Goal: Task Accomplishment & Management: Use online tool/utility

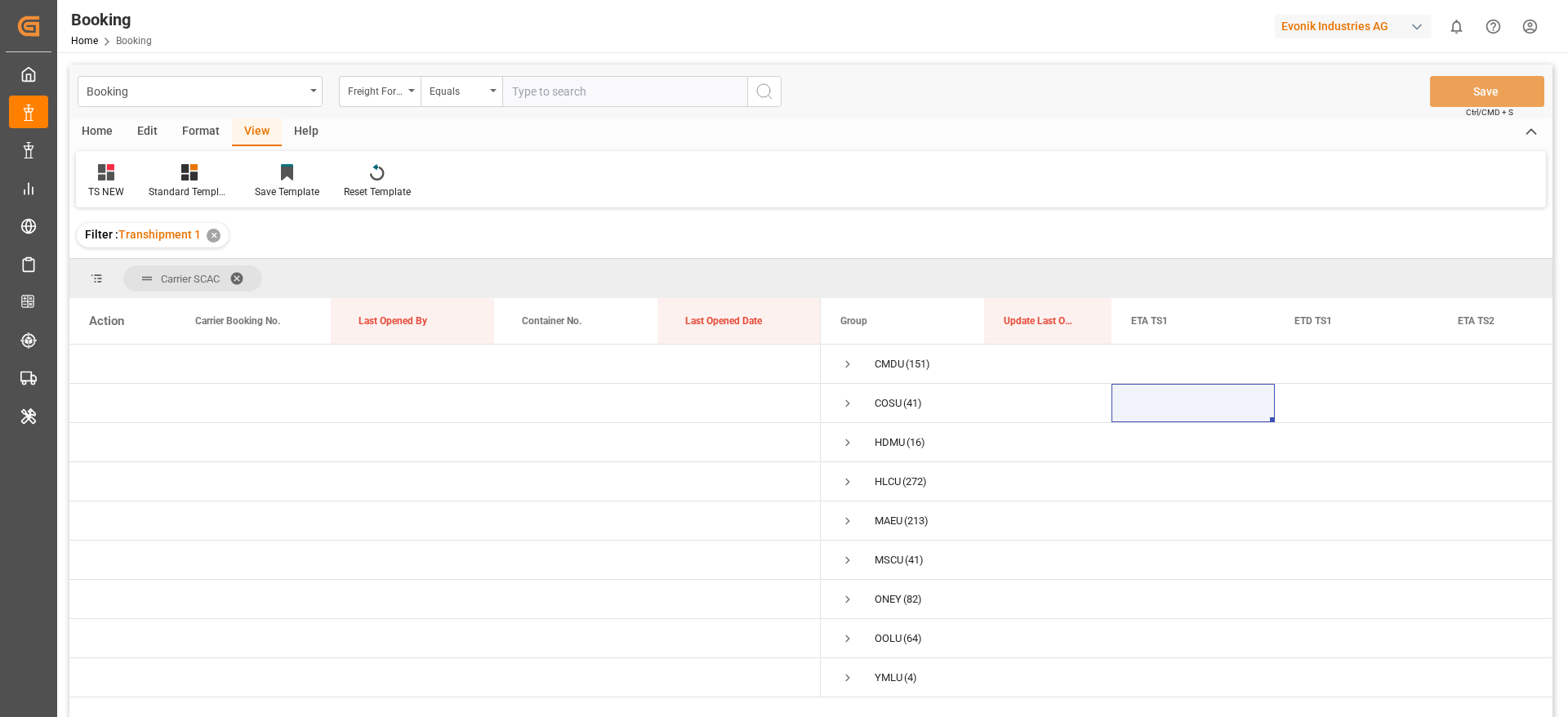
scroll to position [123, 0]
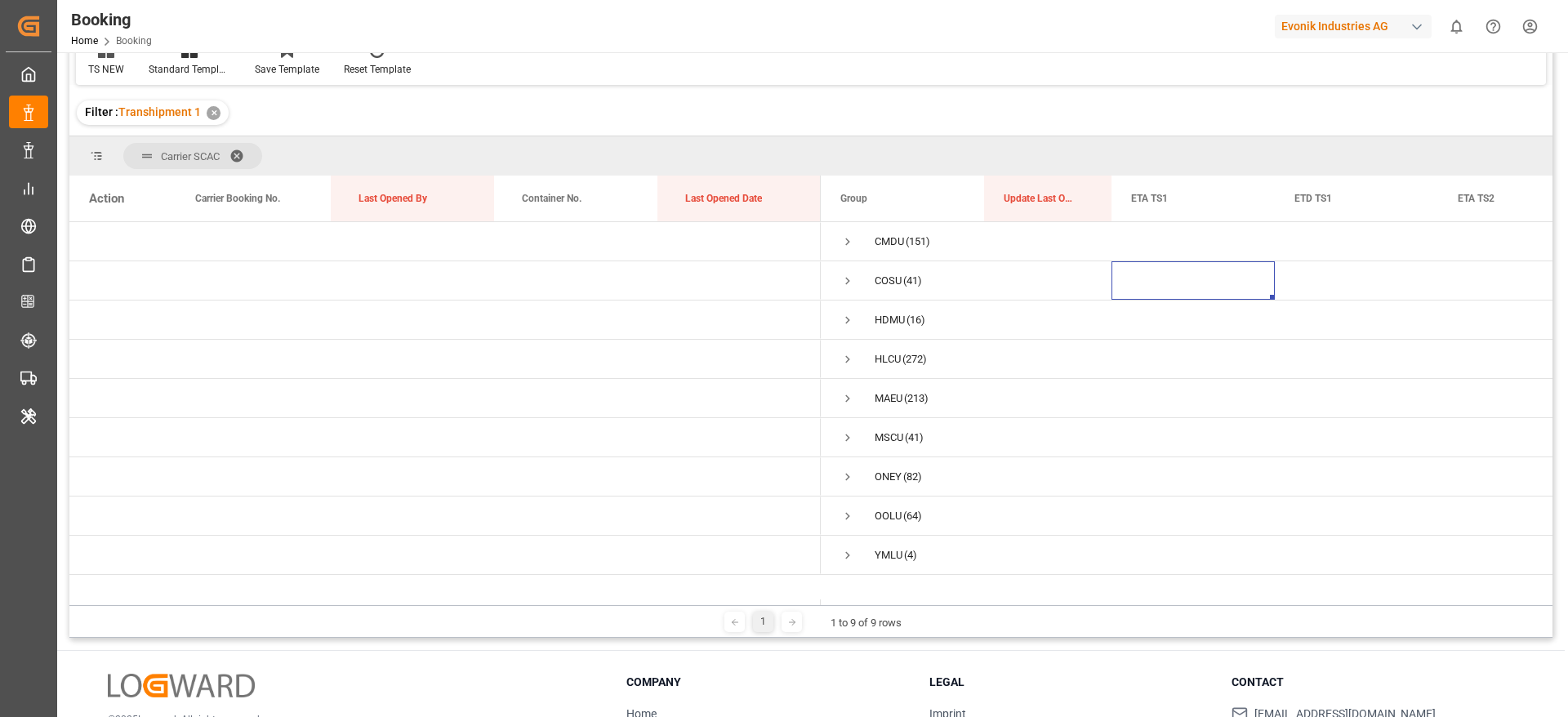
click at [1344, 26] on div "Evonik Industries AG" at bounding box center [1353, 27] width 157 height 24
type input "compo"
click at [1328, 114] on span "Compo Expert" at bounding box center [1304, 109] width 73 height 17
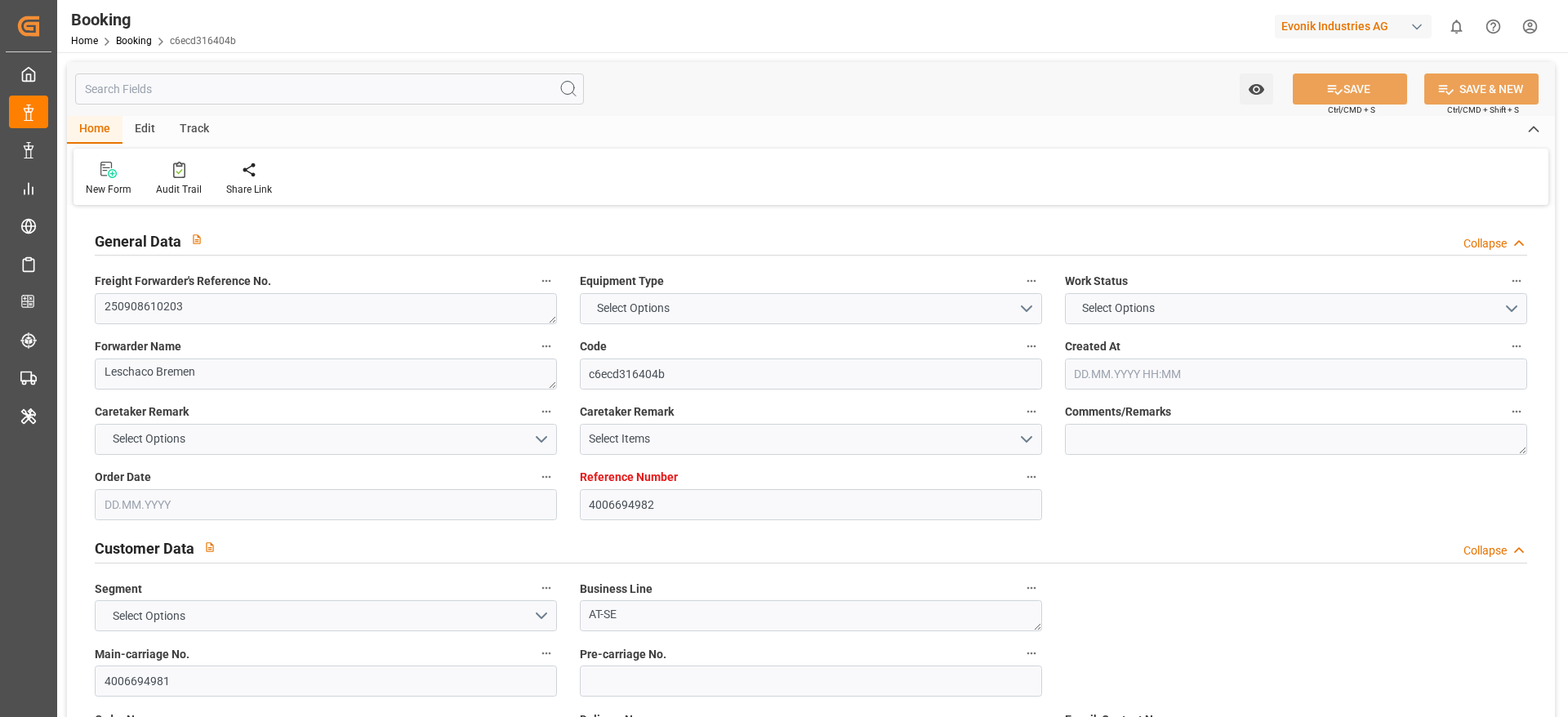
type textarea "250908610203"
type textarea "Leschaco Bremen"
type input "c6ecd316404b"
type input "4006694982"
type textarea "AT-SE"
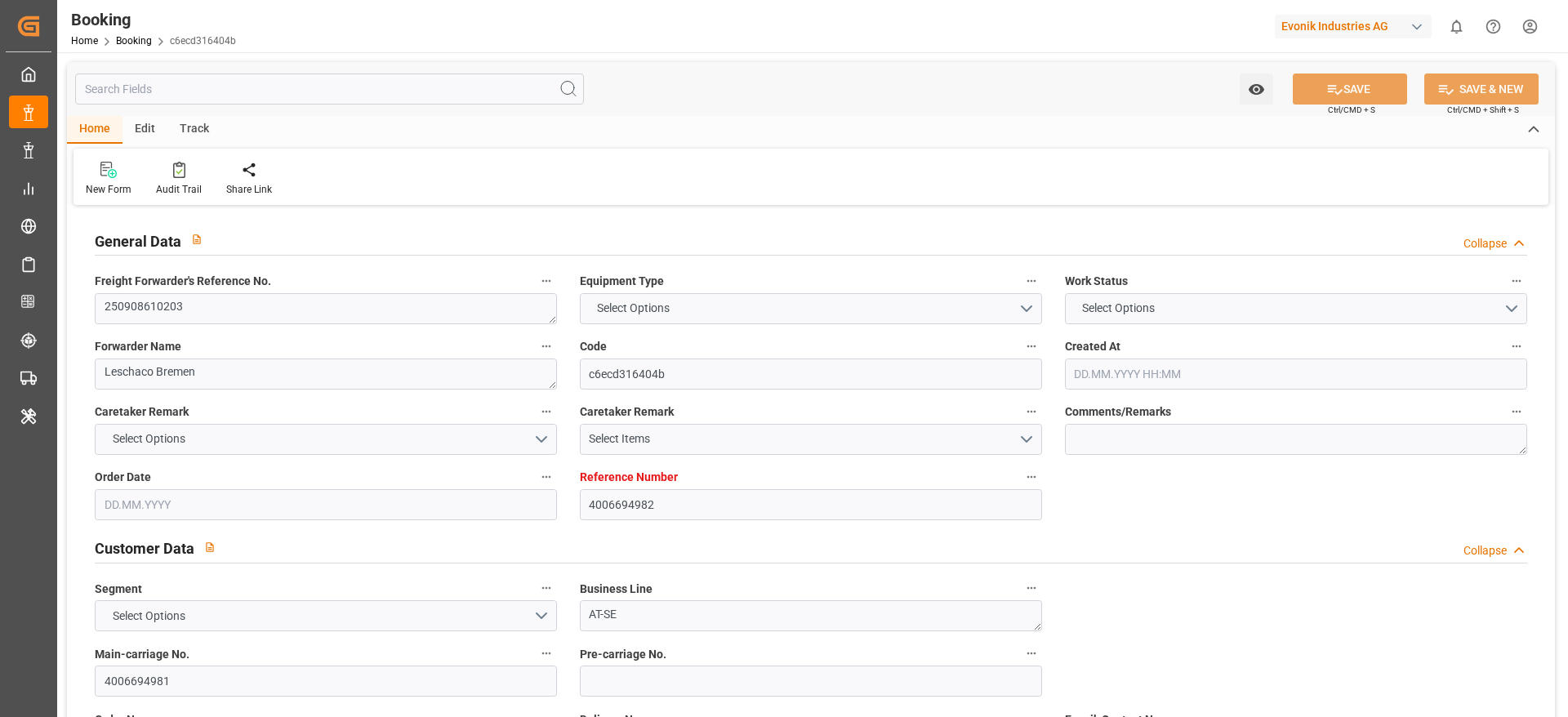
type input "4006694981"
type textarea "CIF"
type textarea "SAN ANTONIO, CHILE"
type textarea "Evonik Plant 0000503374"
type textarea "Hombourg"
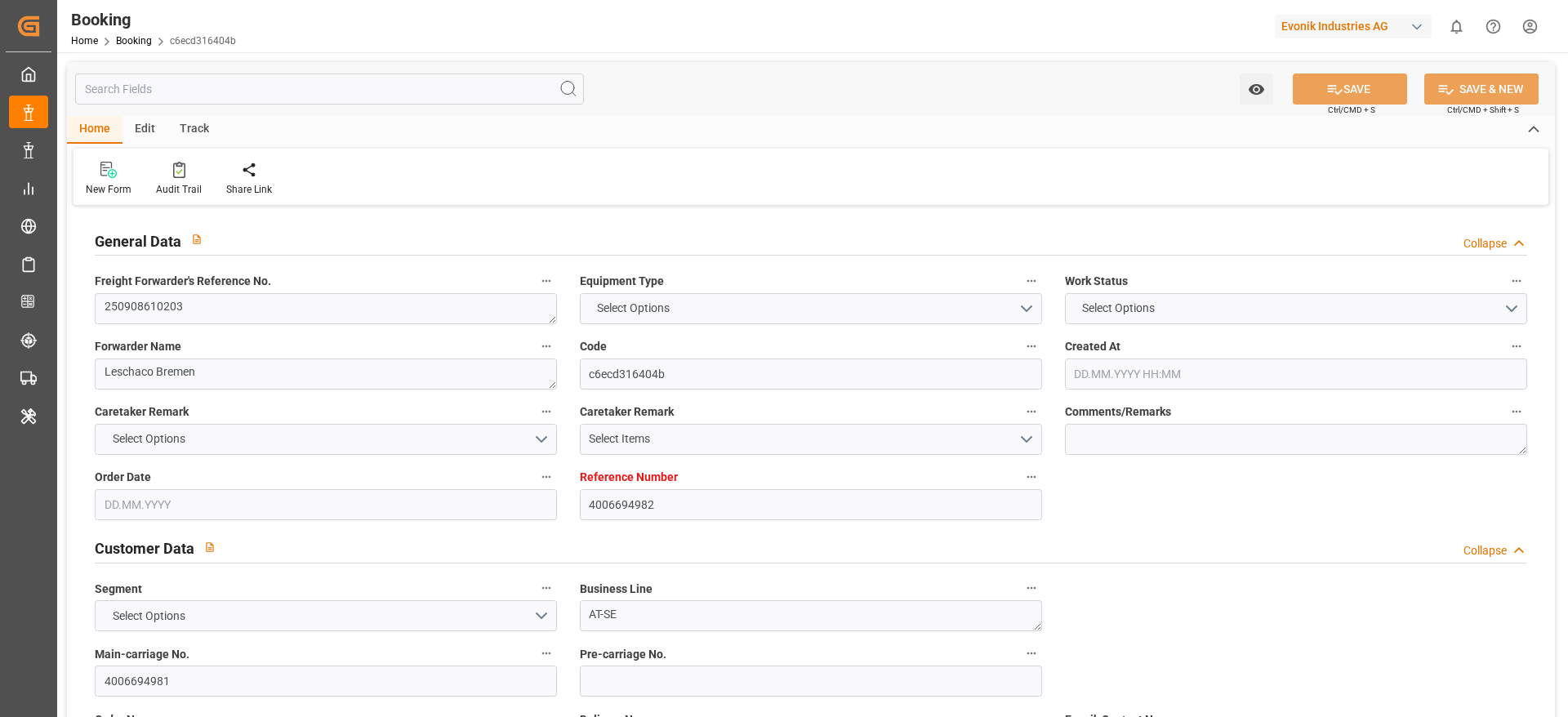
type textarea "UACU3970546"
type input "ISTANBUL EXPRESS"
type input "CARTAGENA EXPRESS"
type input "HLCU"
type textarea "12396640"
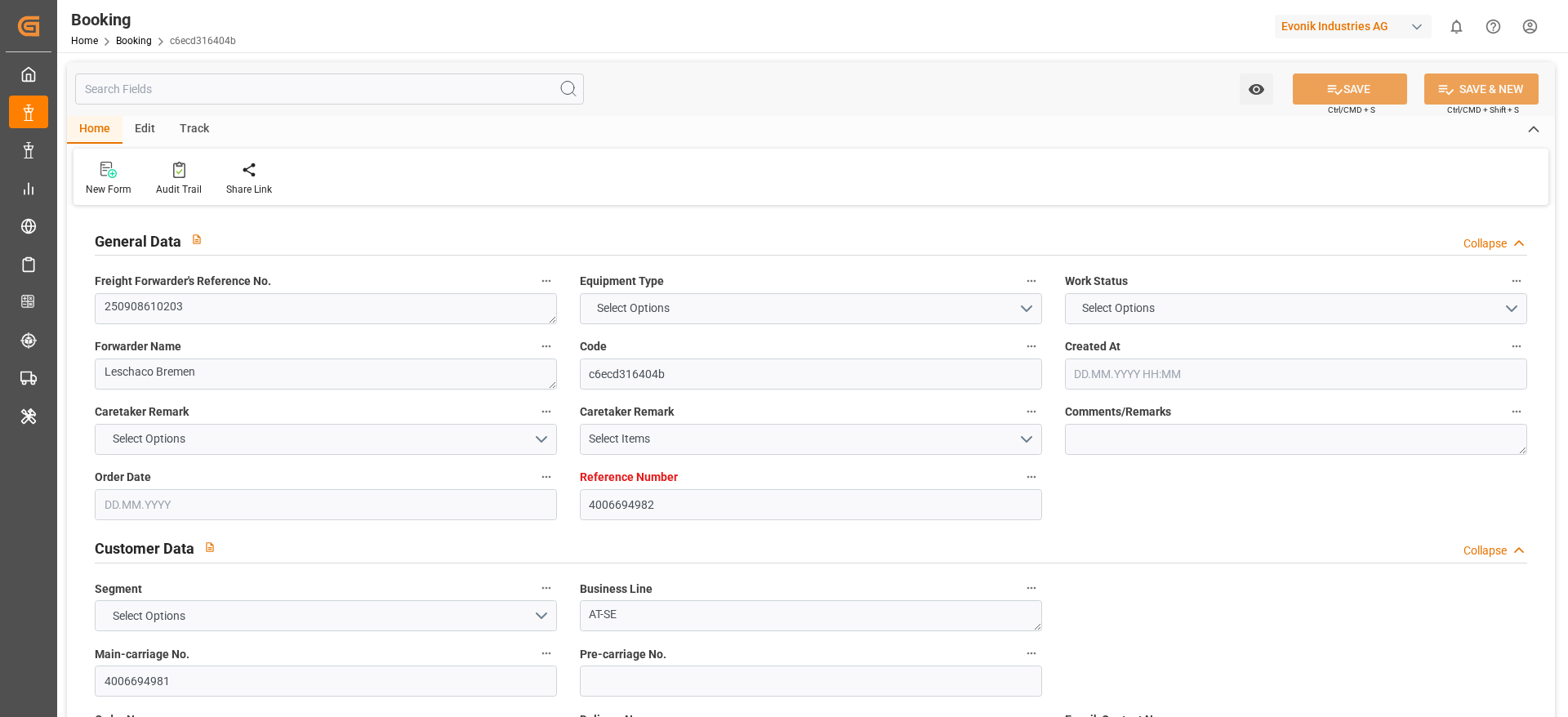
type input "Hamburg"
type input "San Antonio"
type textarea "INPUT_Evonik_Seeburger_IFTSTA_1003133229_20250910115942788.edi"
type textarea "NWC/UK North West Continent / UK_CLSAI_HLCU_AT-SE"
type textarea "INPUT_Evonik_Seeburger_LoadTenderOcean_1003048787_20250813135514959.xml,INPUT_E…"
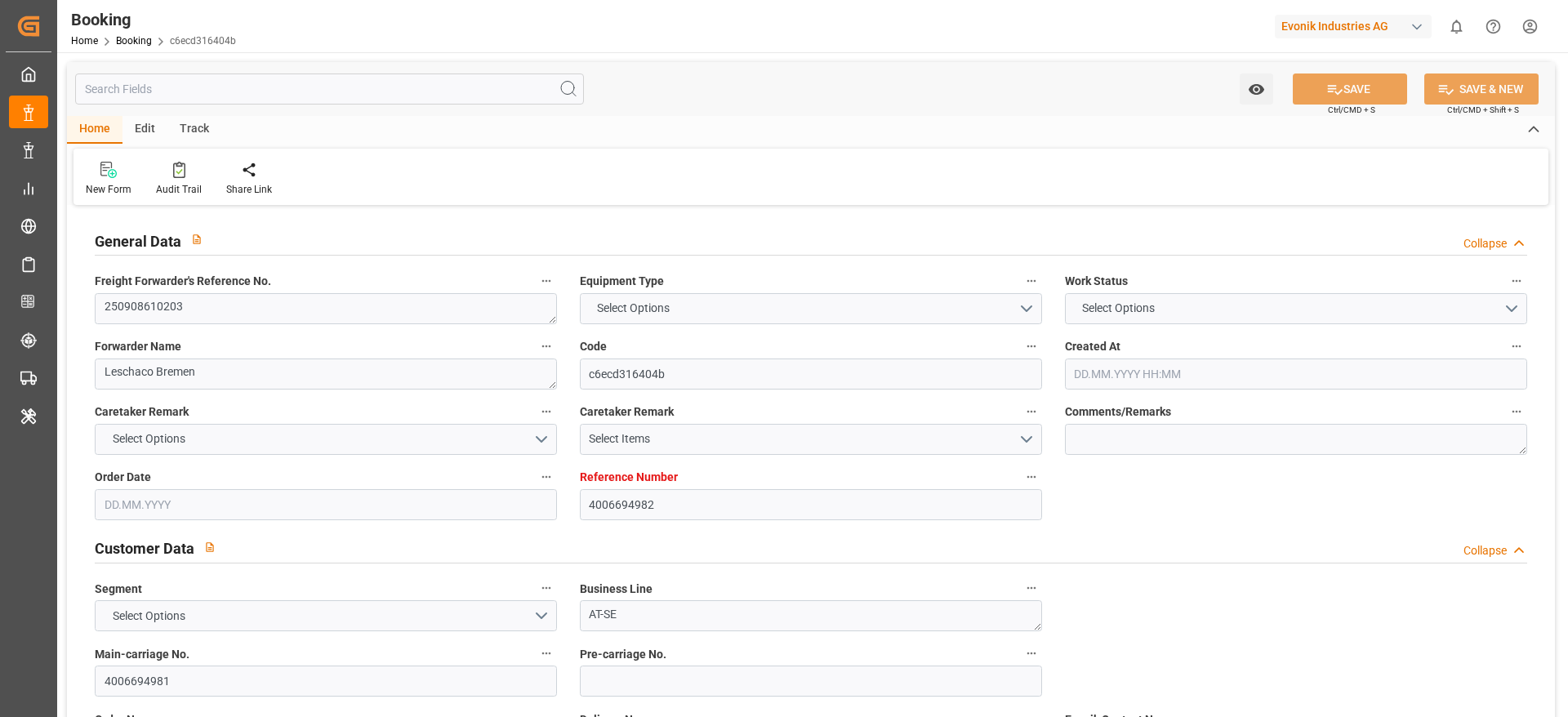
type textarea "1003133229"
type textarea "Logward System"
type textarea "businessDivision-businessLine-"
type textarea "IFTSTA"
type textarea "a011t00000LcJC5AAN"
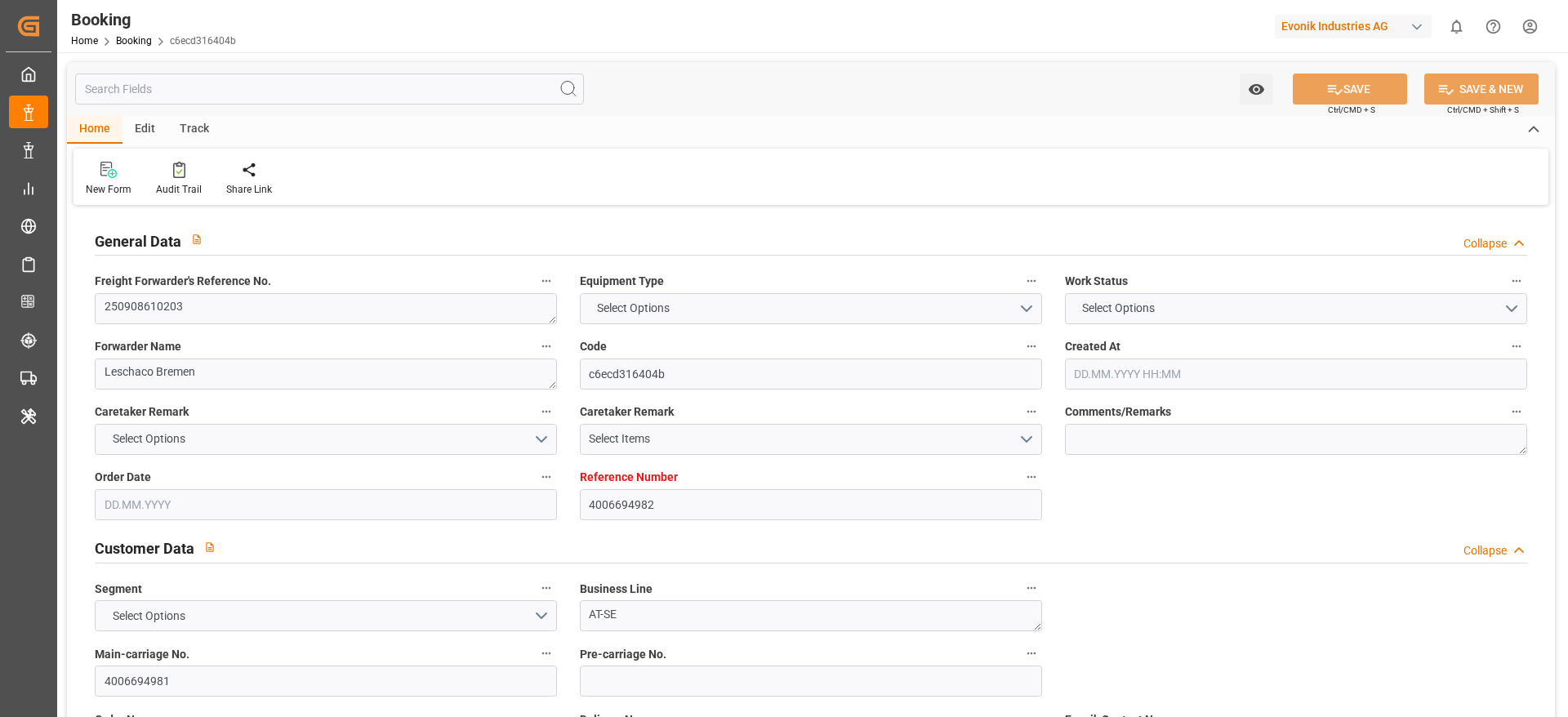
type textarea "No"
type input "HAMBURG"
type input "SAN ANTONIO"
type input "5238S"
type input "VESSEL"
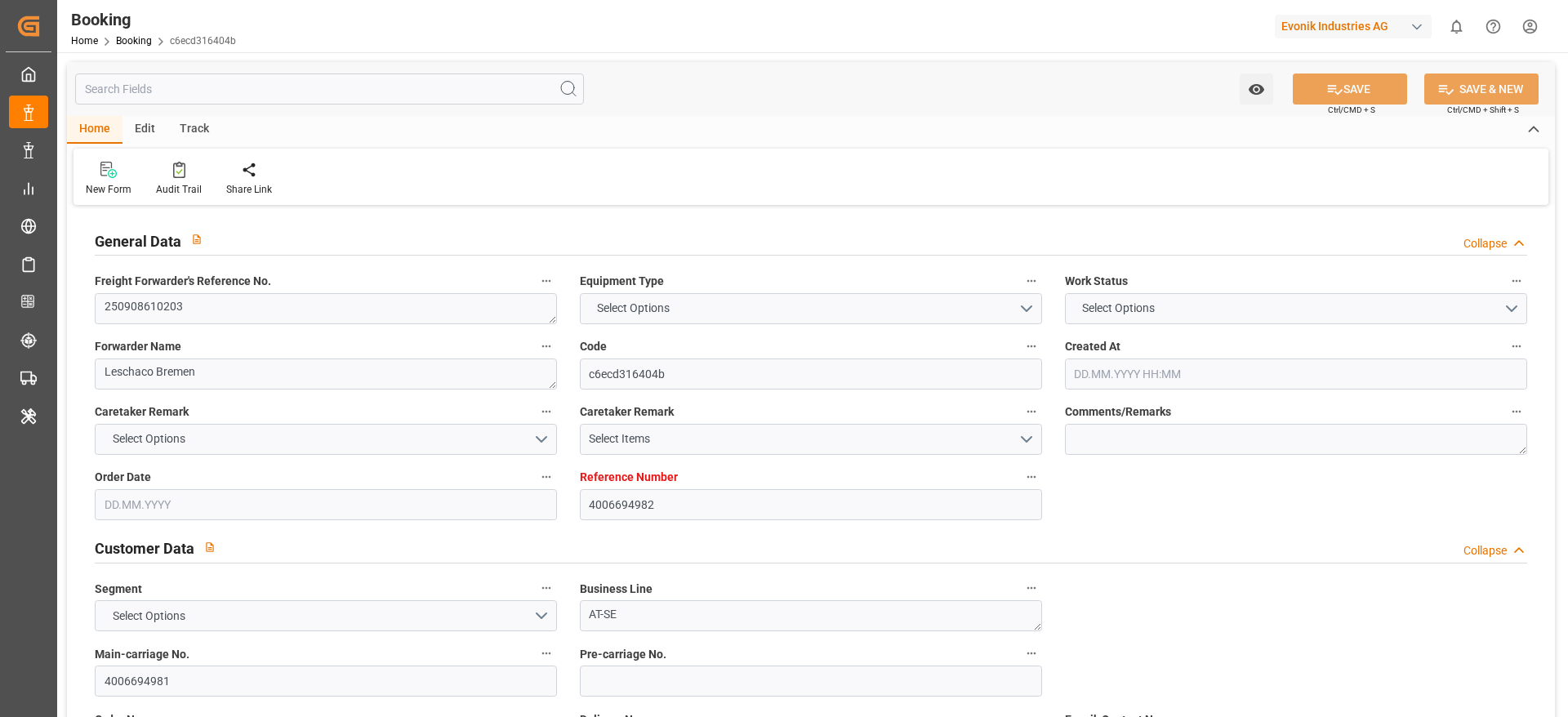
type input "TRUCK"
type input "4006694982"
type input "9723277"
type input "9777618"
type input "Hapag Lloyd"
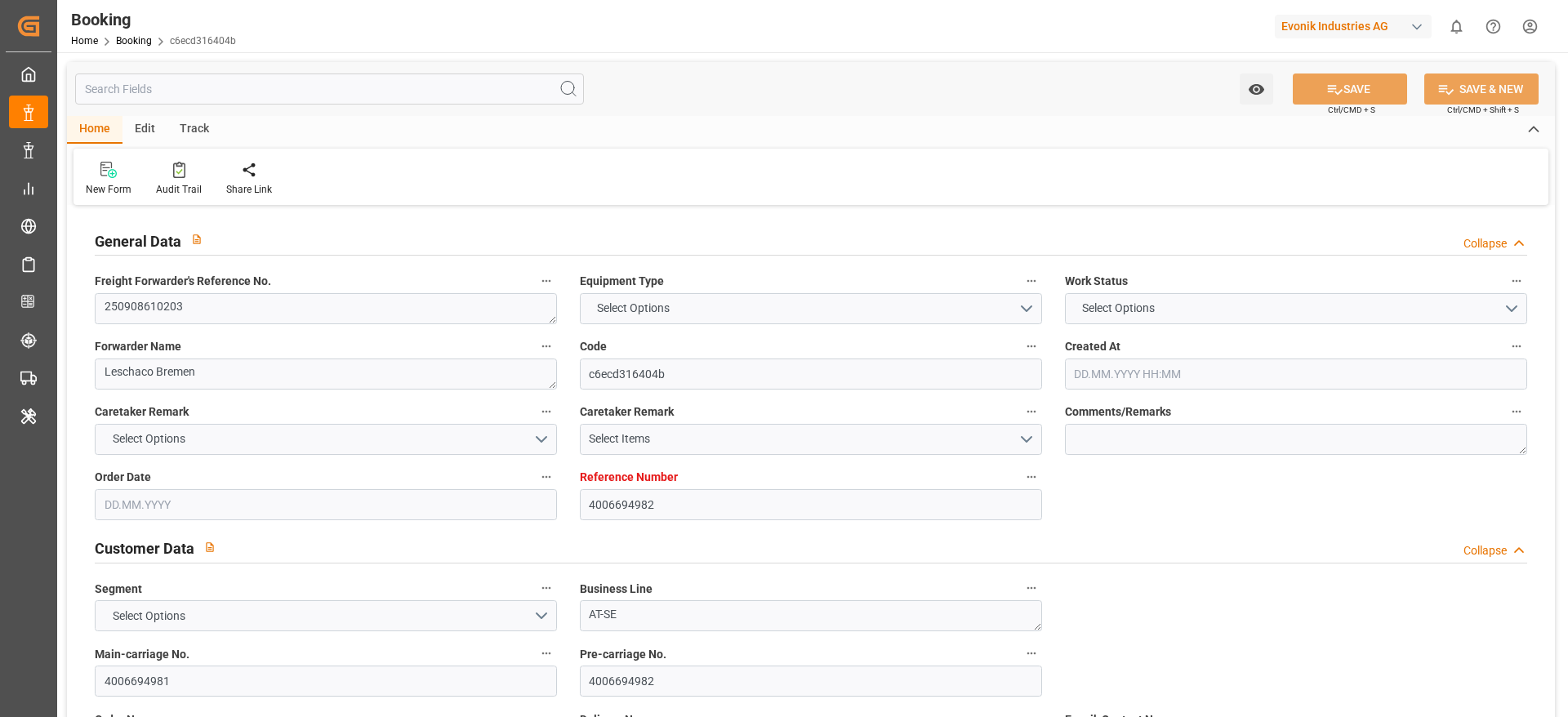
type input "Hapag Lloyd Aktiengesellschaft"
type input "DEHAM"
type input "CLSAI"
type input "0"
type input "DEHAM"
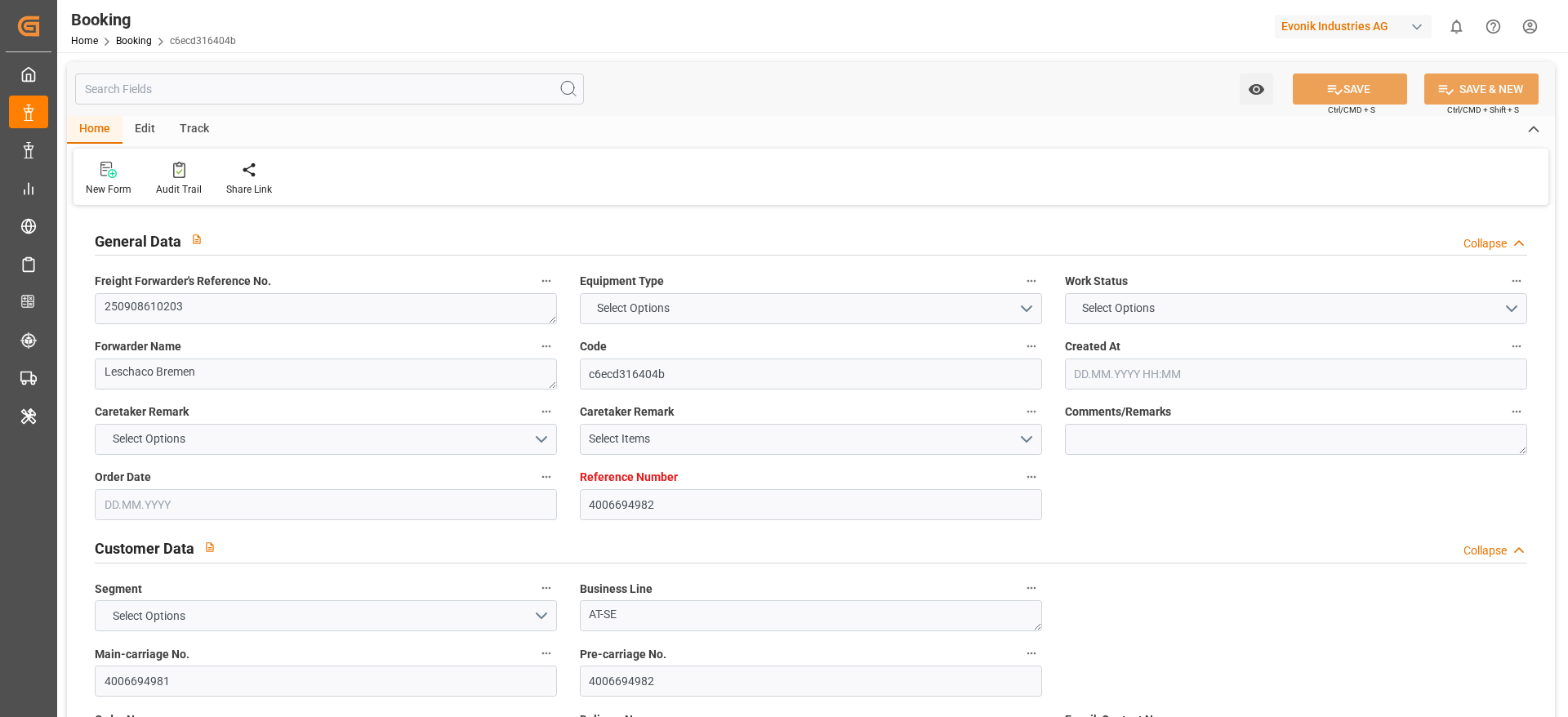
type input "CLSAI"
type input "13.08.2025 11:57"
type input "13.08.2025"
type input "07.10.2025"
type input "10.09.2025"
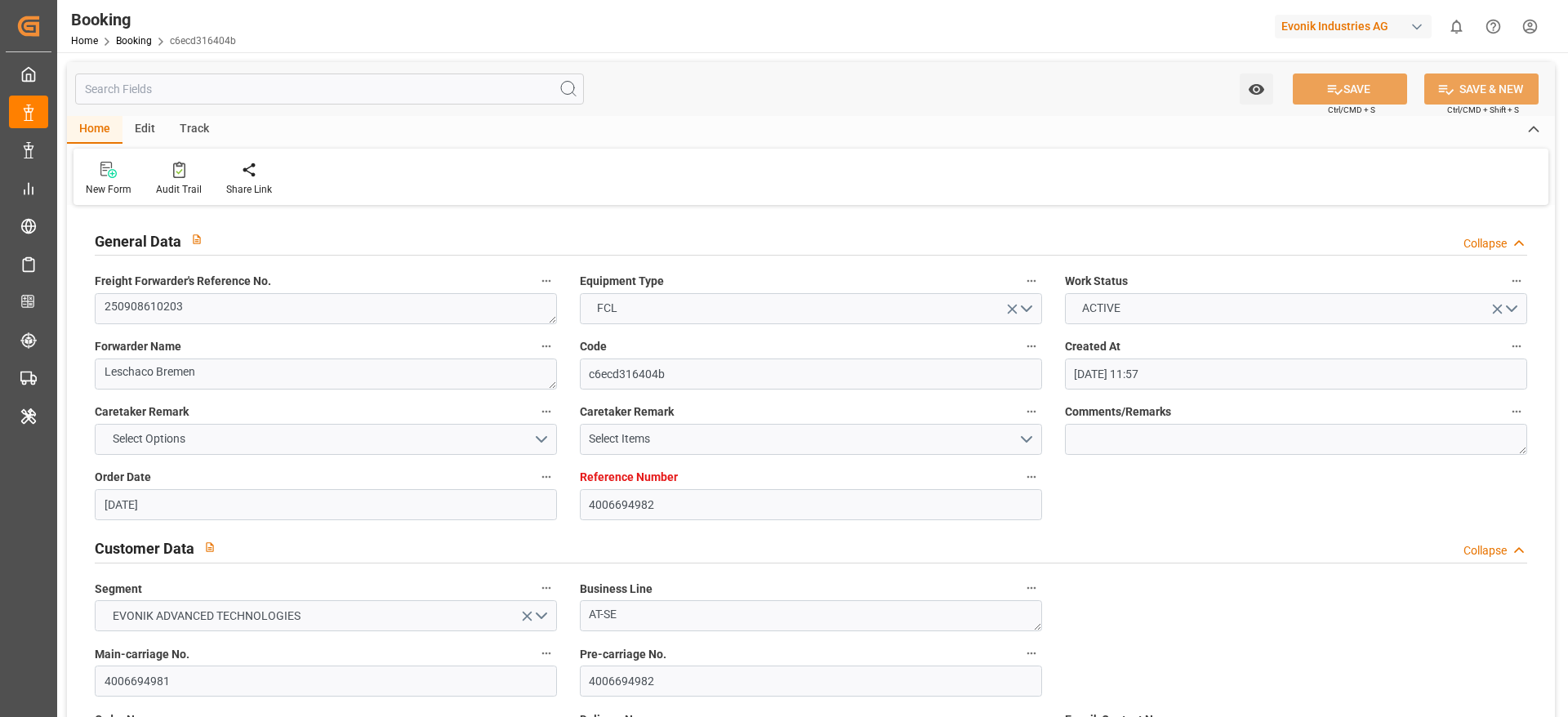
type input "22.09.2025 14:30"
type input "15.09.2025 00:00"
type input "22.09.2025 18:06"
type input "15.09.2025 17:03"
type input "28.10.2025 23:00"
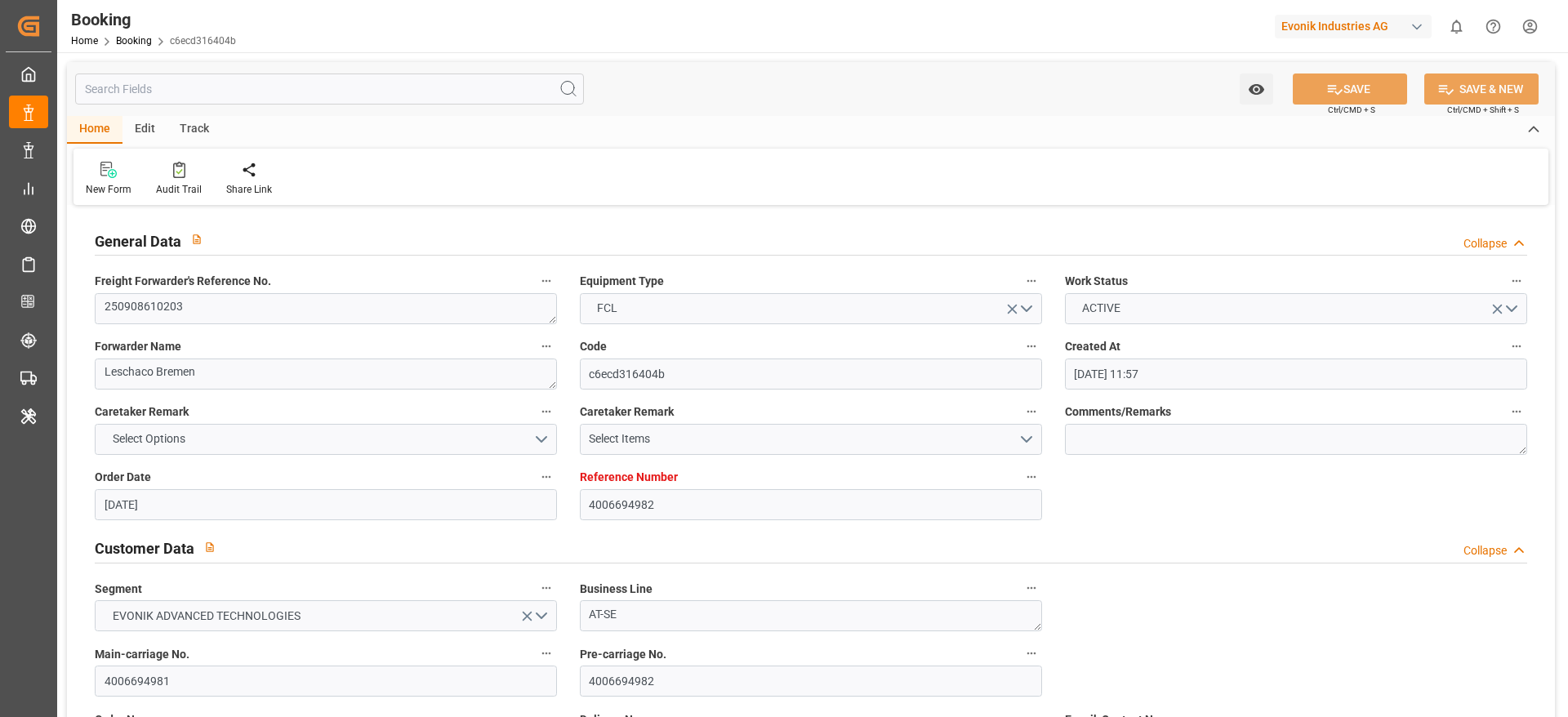
type input "21.10.2025 00:00"
type input "23.09.2025 17:47"
type input "23.09.2025"
type input "21.09.2025 20:23"
type input "22.09.2025 17:30"
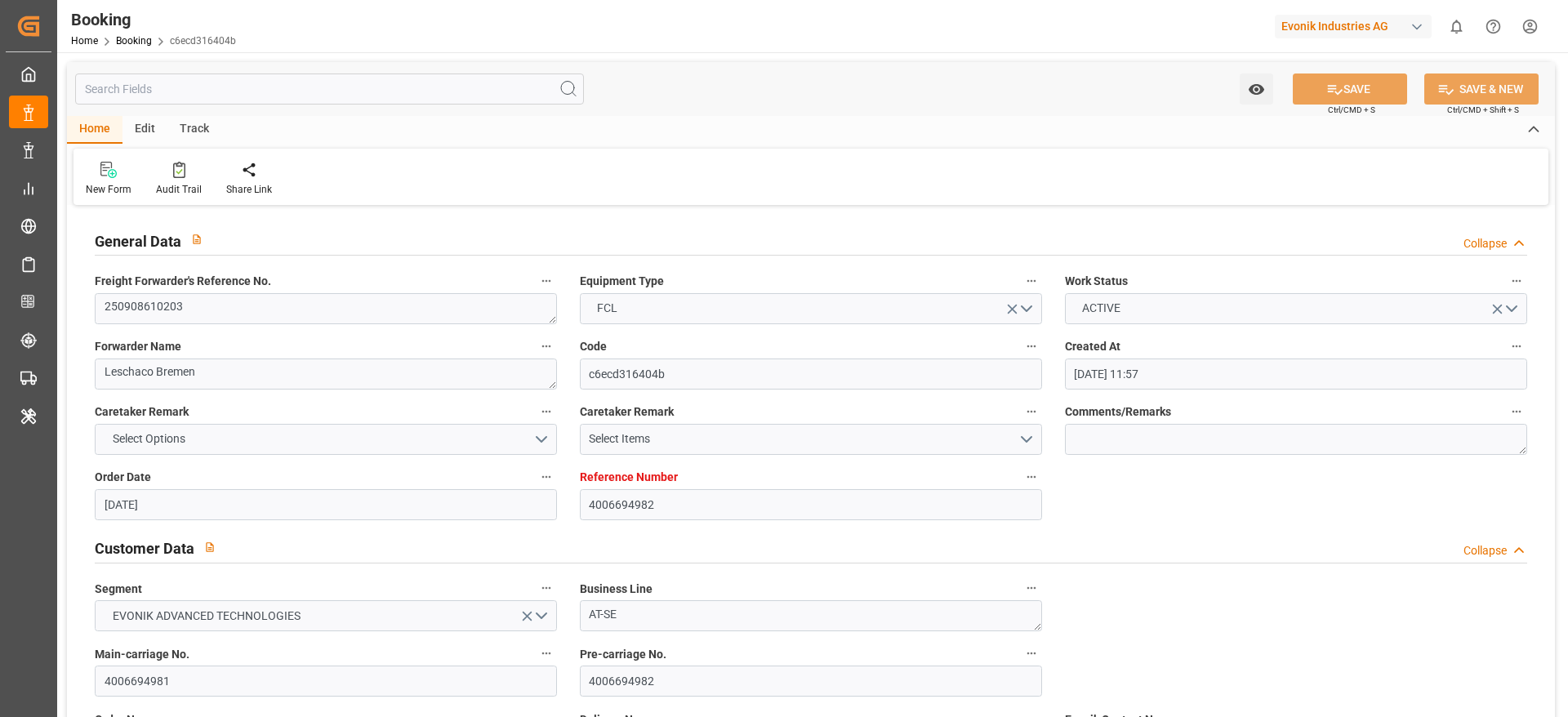
type input "22.09.2025 18:44"
type input "28.10.2025 23:00"
type input "29.10.2025 22:34"
type input "02.11.2025 22:34"
click at [175, 169] on icon at bounding box center [179, 170] width 12 height 16
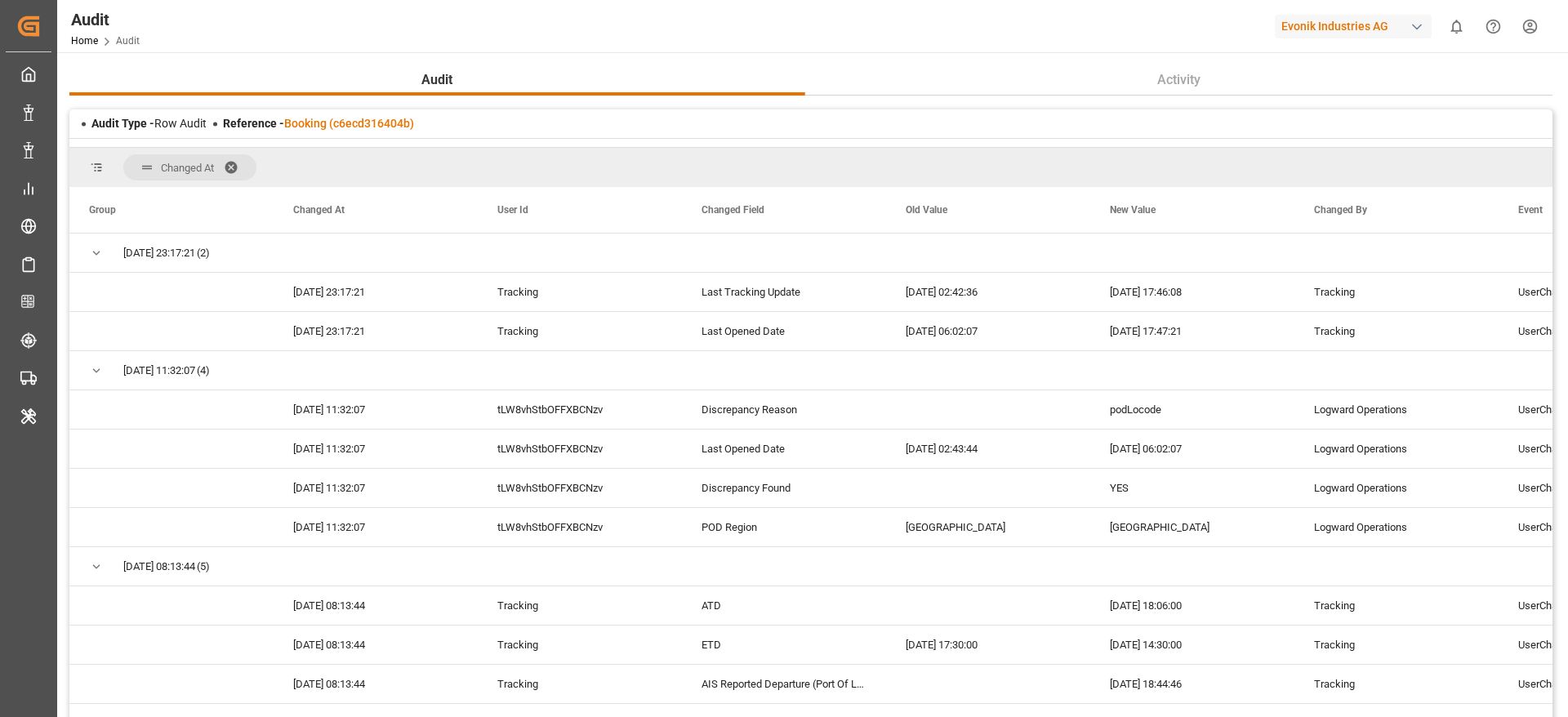
click at [235, 161] on span at bounding box center [236, 168] width 26 height 15
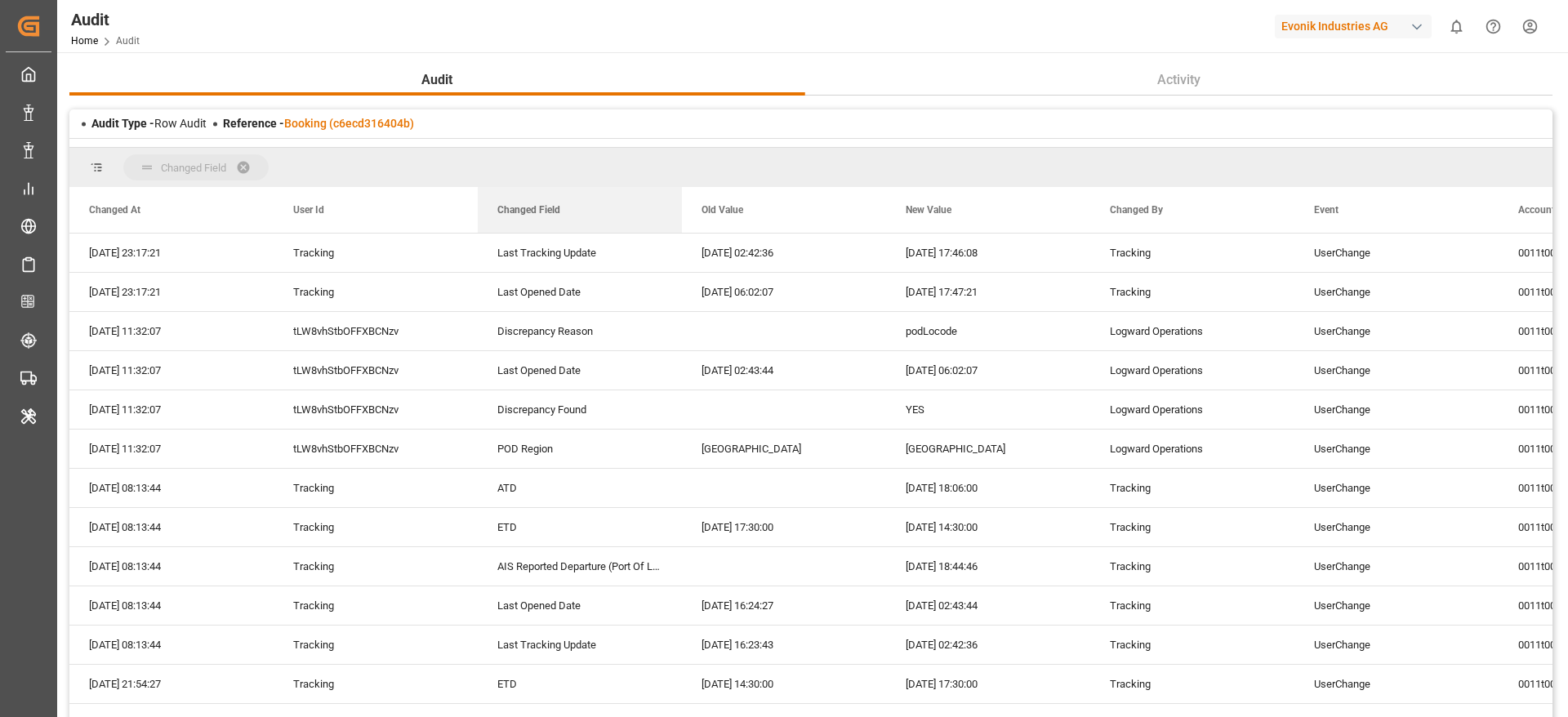
drag, startPoint x: 522, startPoint y: 205, endPoint x: 502, endPoint y: 171, distance: 39.4
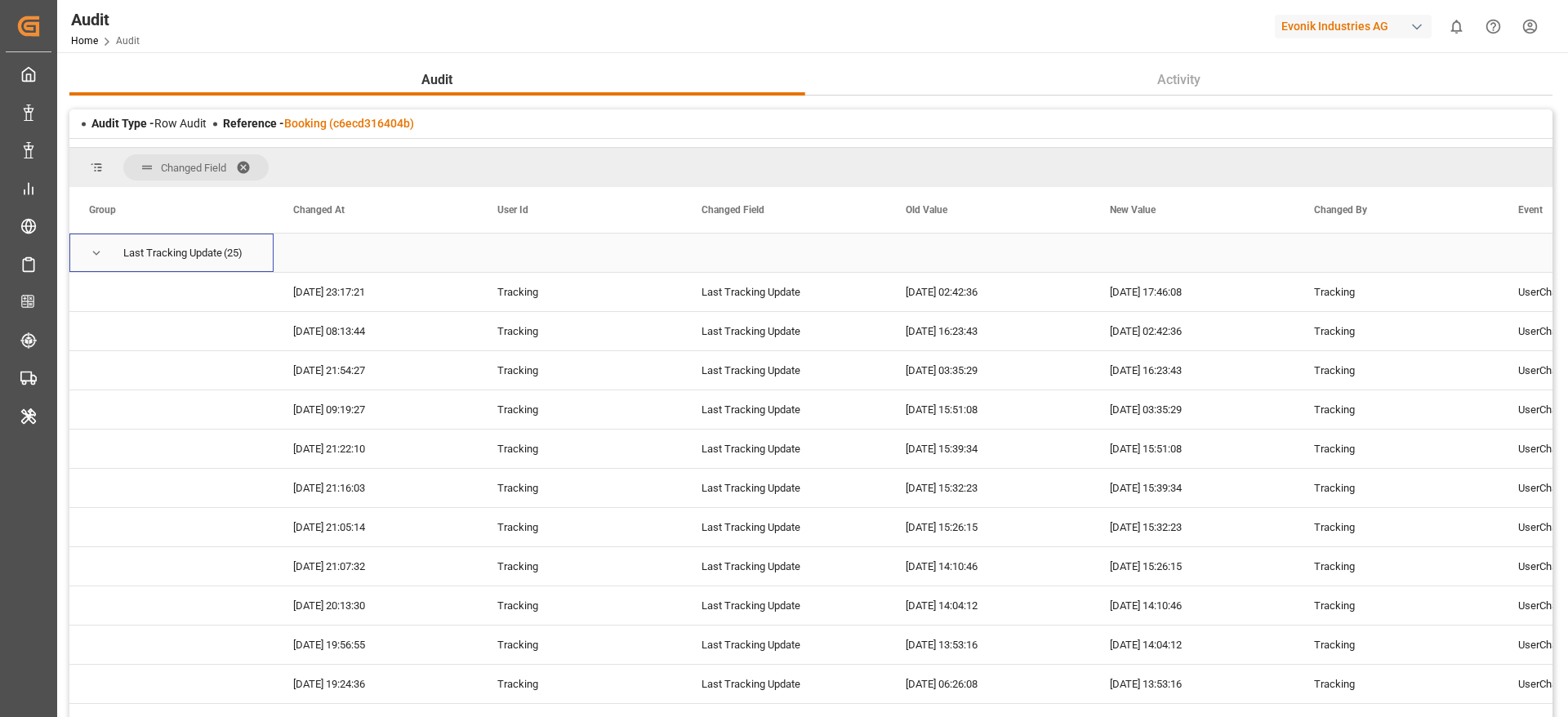
click at [87, 253] on div "Last Tracking Update (25)" at bounding box center [171, 252] width 204 height 39
click at [97, 252] on span "Press SPACE to select this row." at bounding box center [96, 253] width 15 height 15
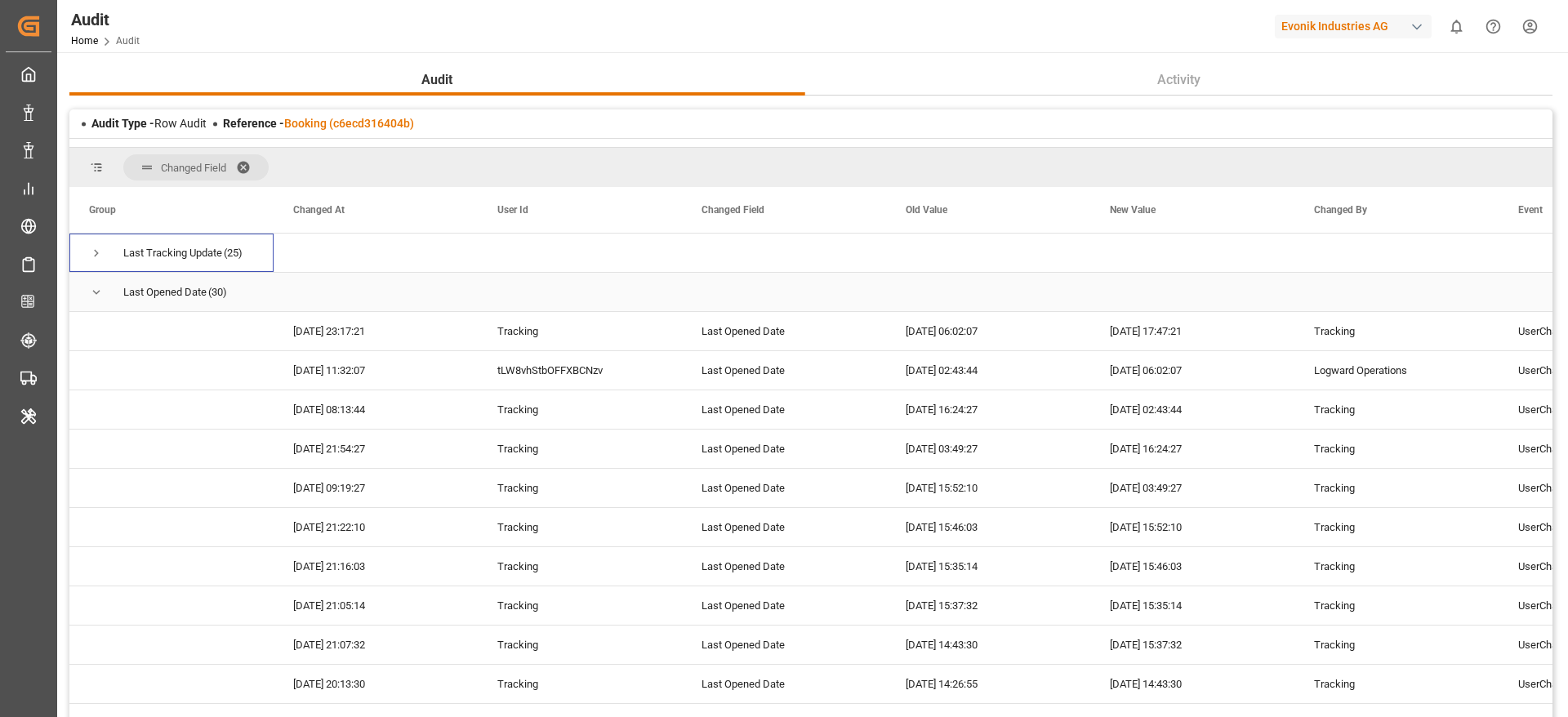
click at [102, 294] on span "Press SPACE to select this row." at bounding box center [96, 292] width 15 height 15
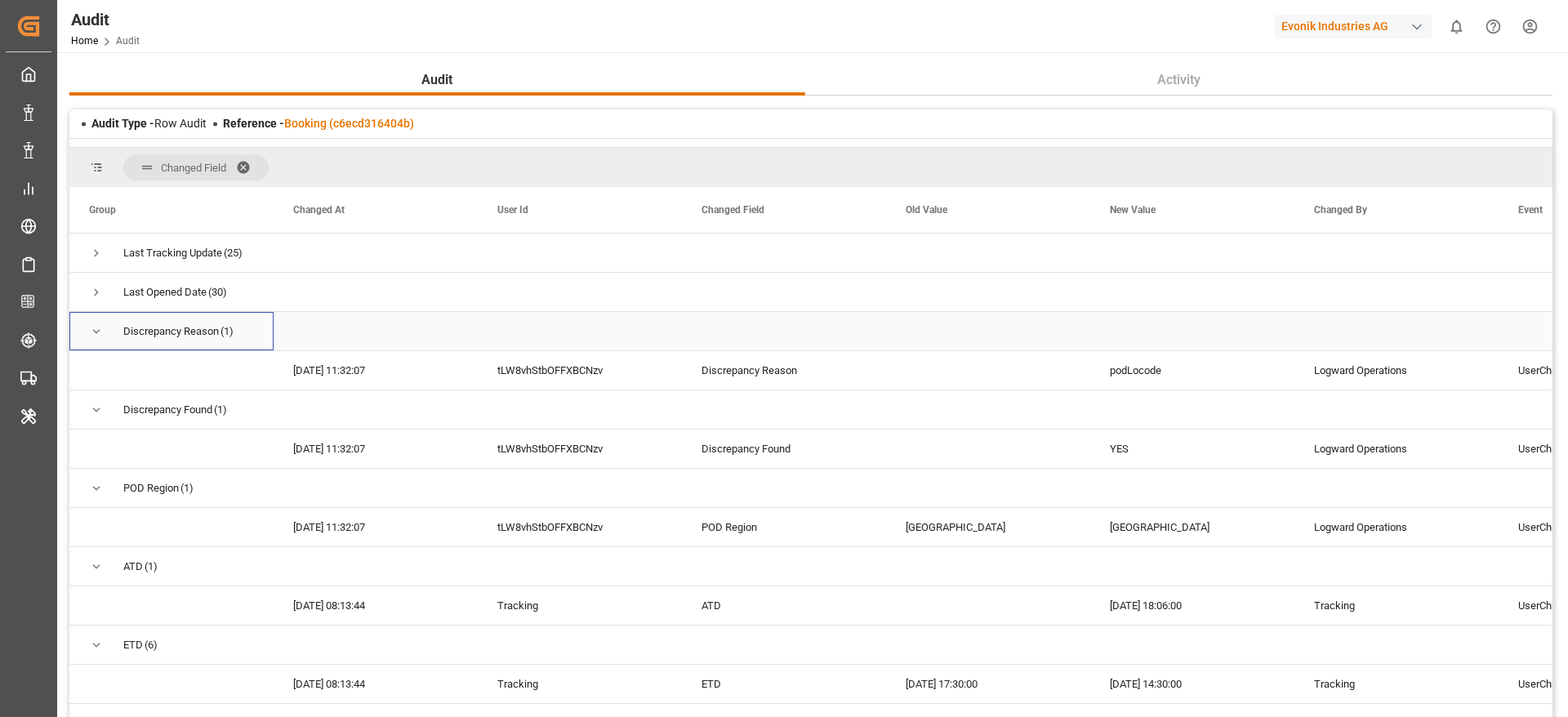
click at [99, 329] on span "Press SPACE to select this row." at bounding box center [96, 331] width 15 height 15
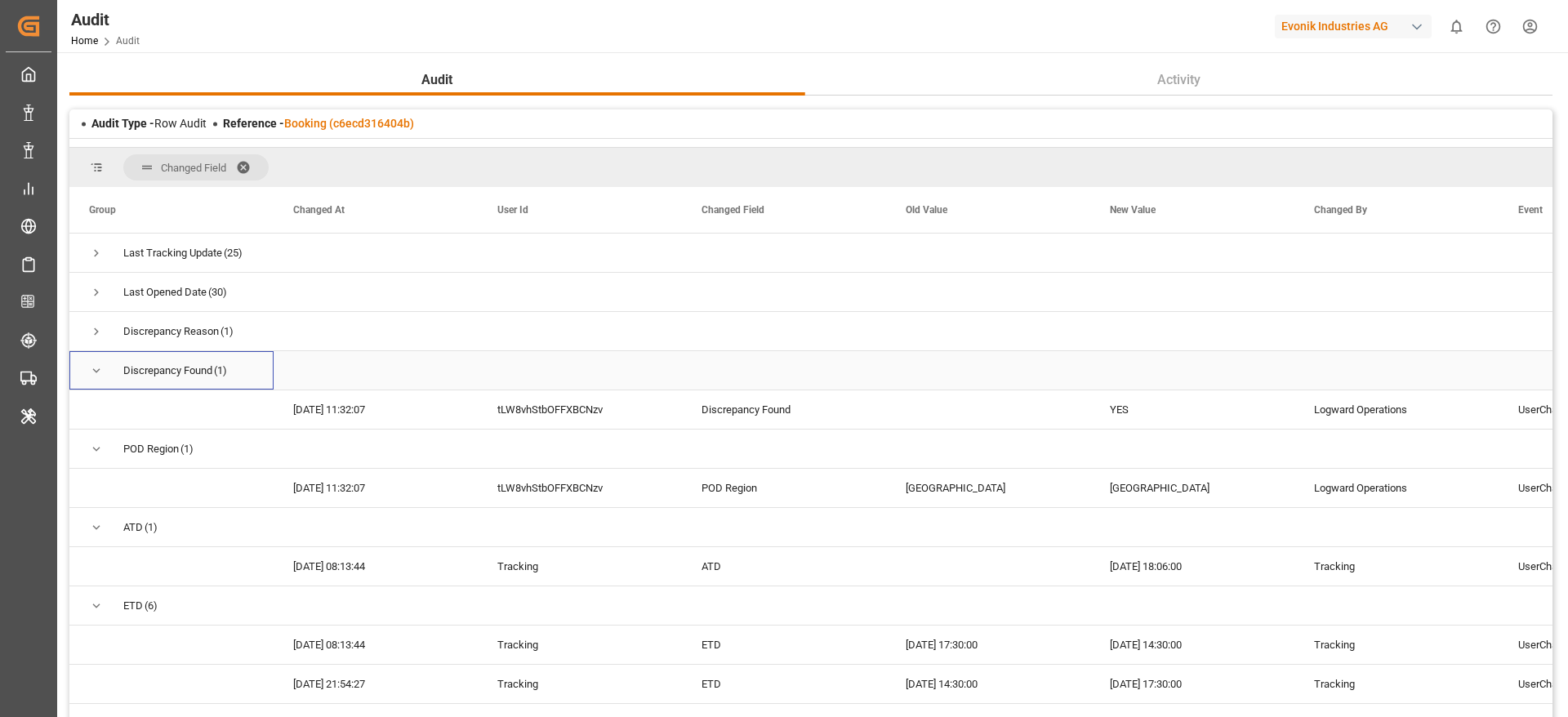
click at [99, 370] on span "Press SPACE to select this row." at bounding box center [96, 371] width 15 height 15
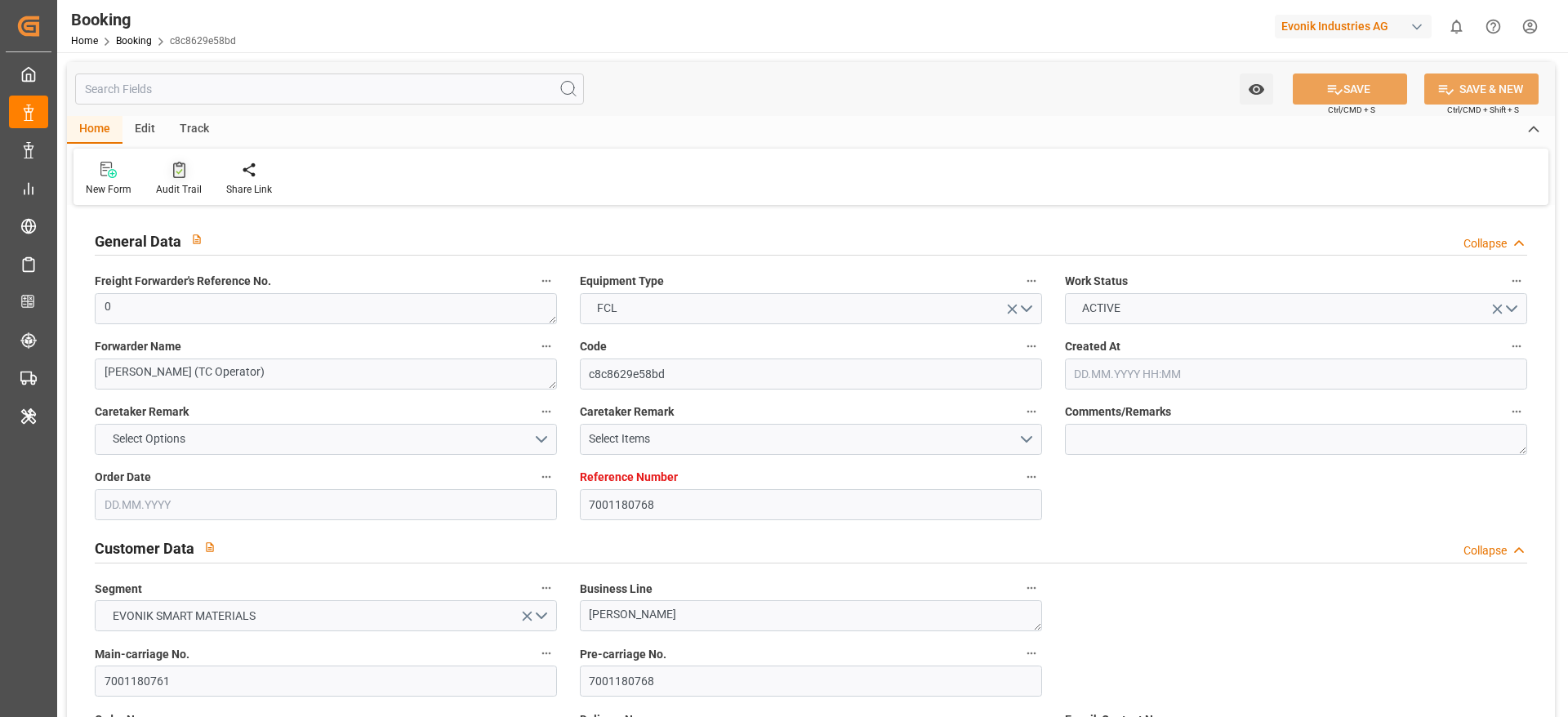
click at [185, 178] on div at bounding box center [178, 169] width 46 height 17
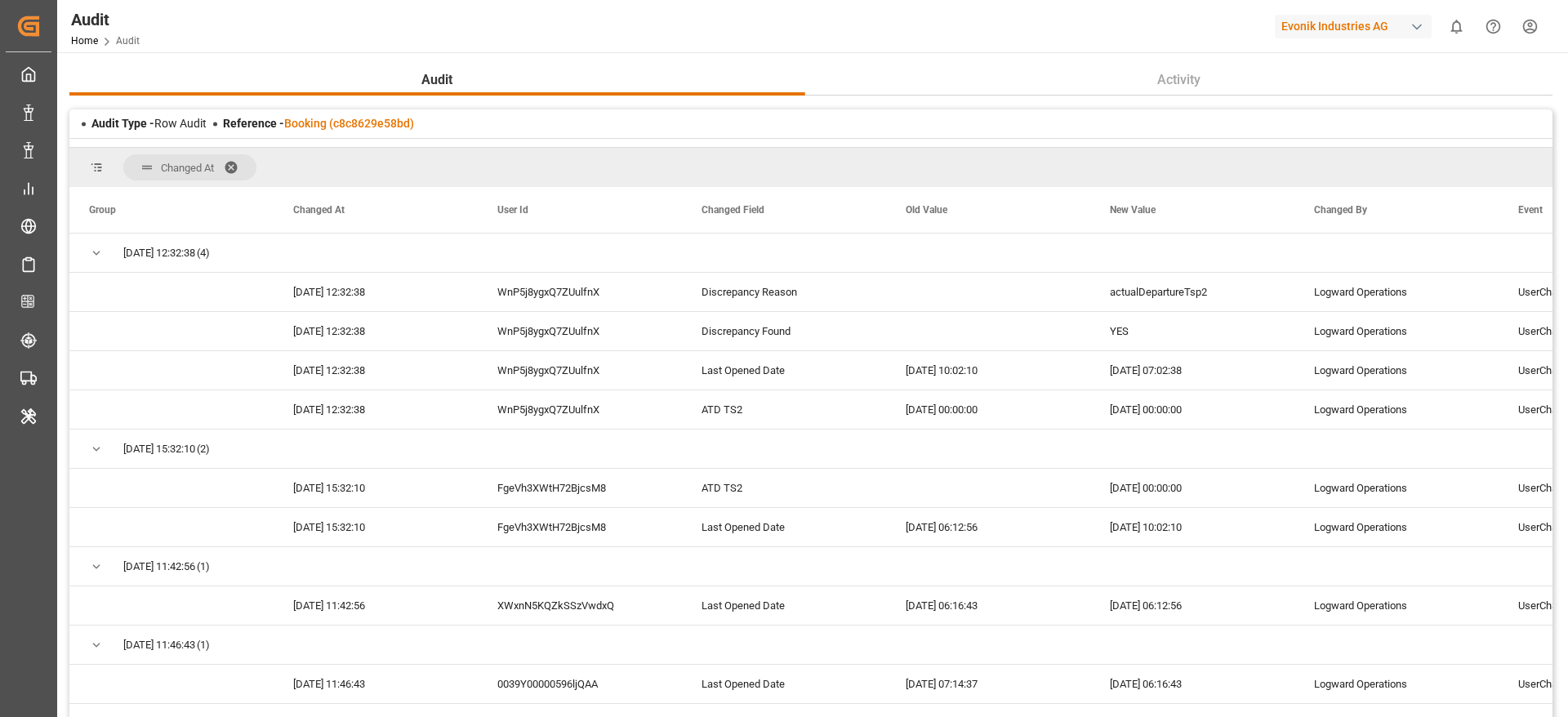
click at [228, 164] on span at bounding box center [236, 168] width 26 height 15
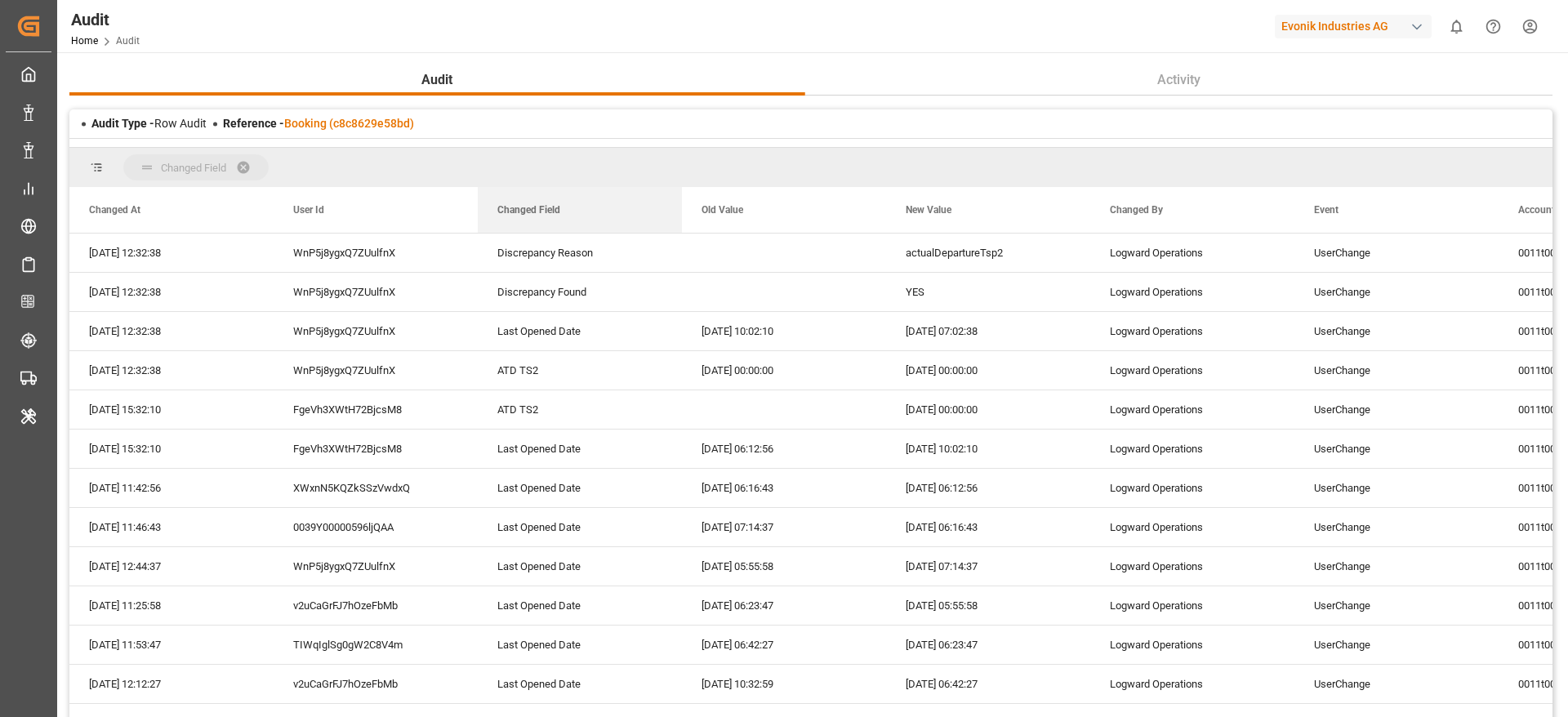
drag, startPoint x: 530, startPoint y: 201, endPoint x: 520, endPoint y: 179, distance: 24.2
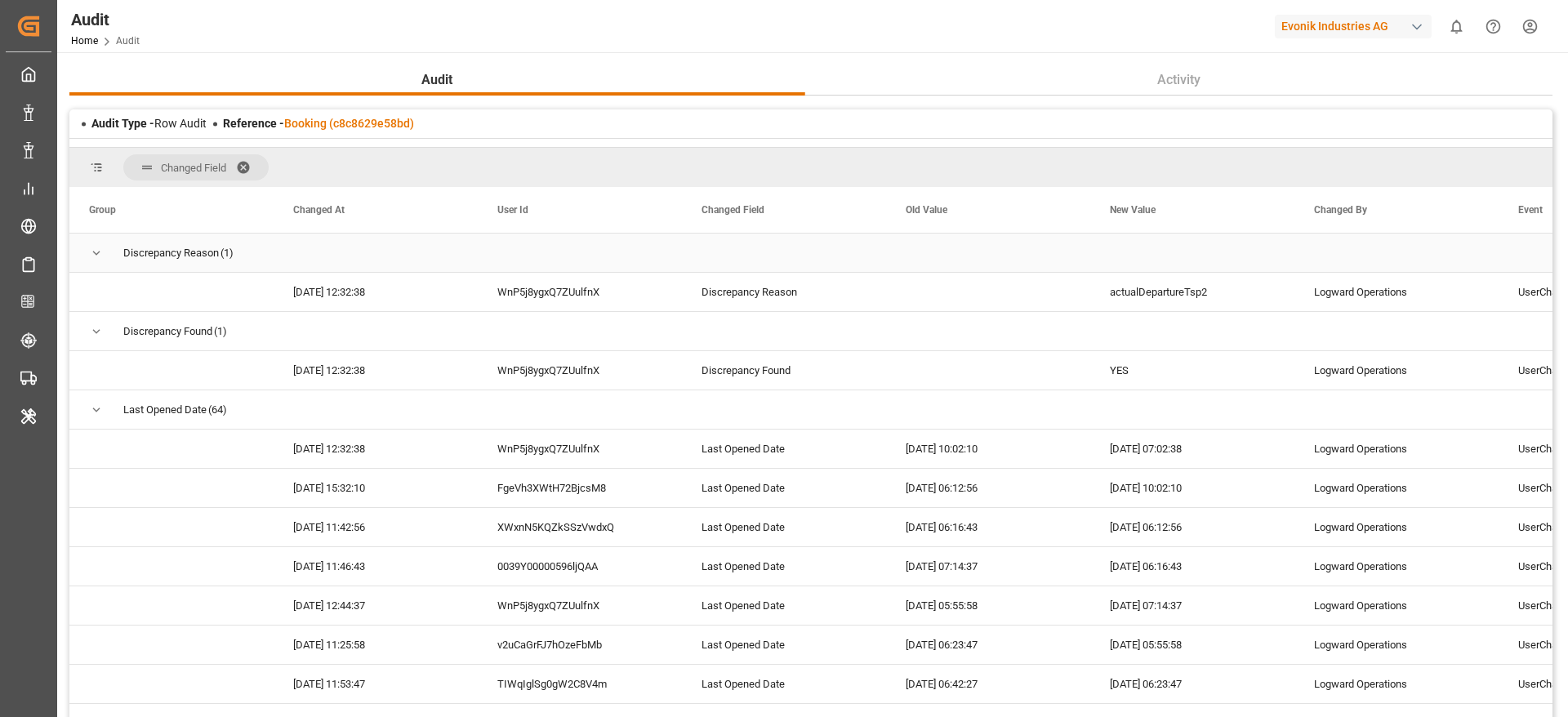
click at [98, 250] on span "Press SPACE to select this row." at bounding box center [96, 253] width 15 height 15
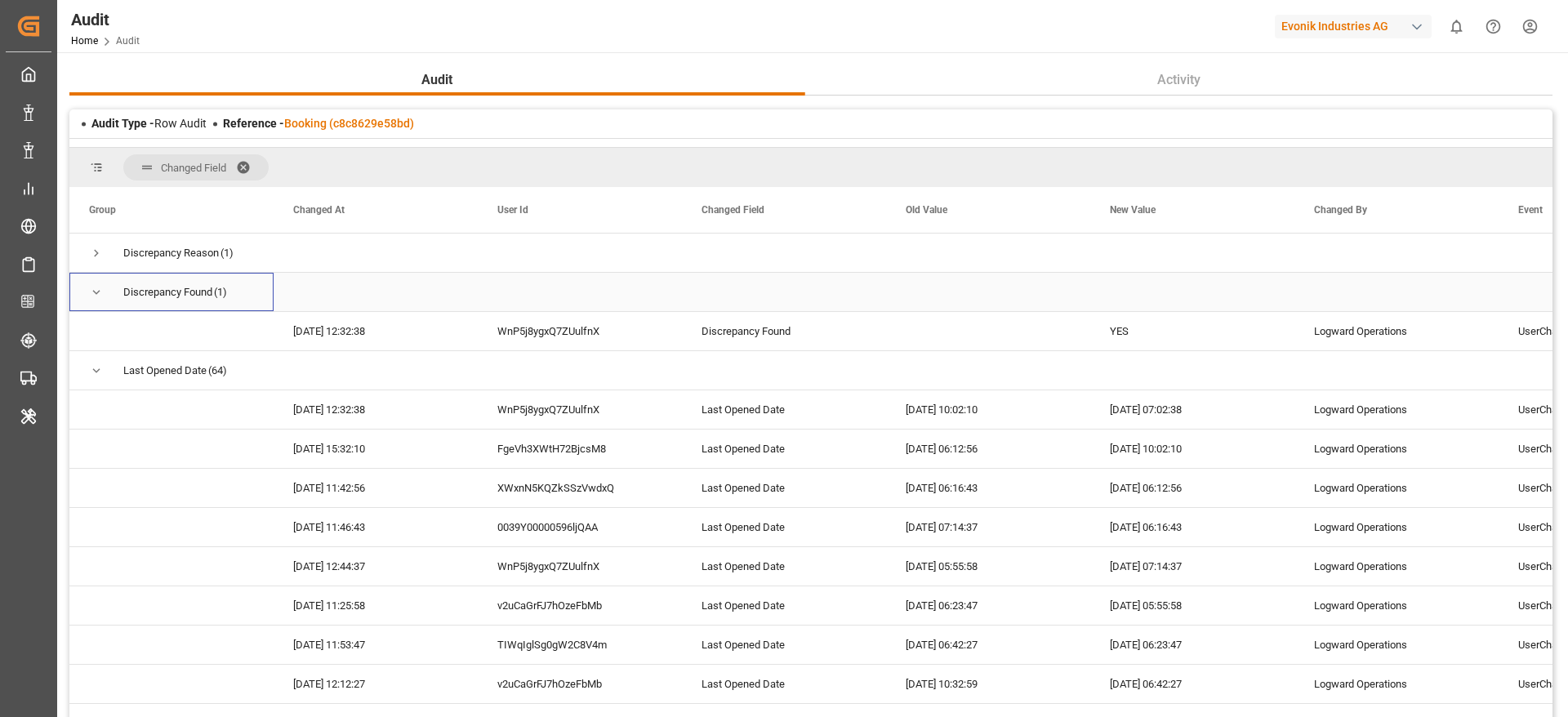
click at [102, 294] on span "Press SPACE to select this row." at bounding box center [96, 292] width 15 height 15
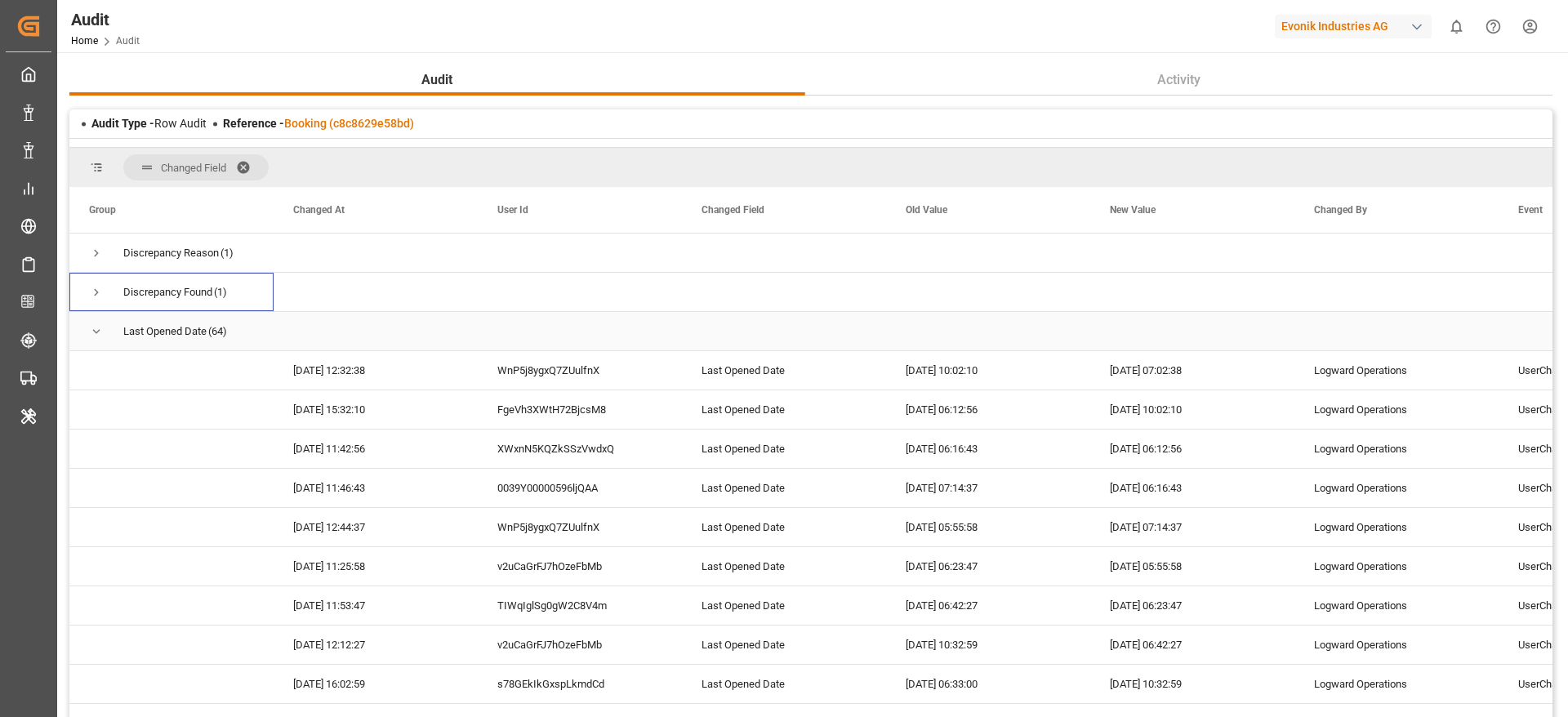
click at [99, 331] on span "Press SPACE to select this row." at bounding box center [96, 331] width 15 height 15
